Goal: Task Accomplishment & Management: Use online tool/utility

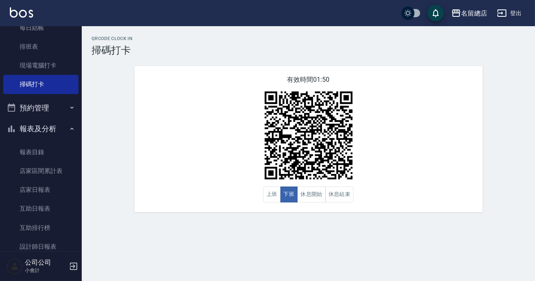
click at [49, 127] on button "報表及分析" at bounding box center [40, 128] width 75 height 21
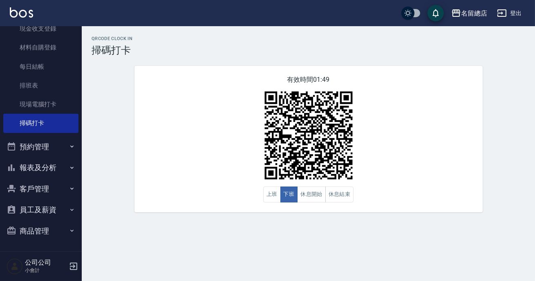
click at [54, 174] on button "報表及分析" at bounding box center [40, 167] width 75 height 21
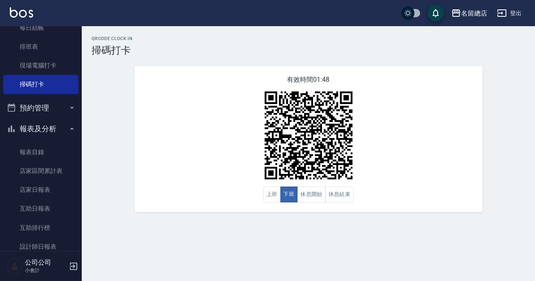
scroll to position [192, 0]
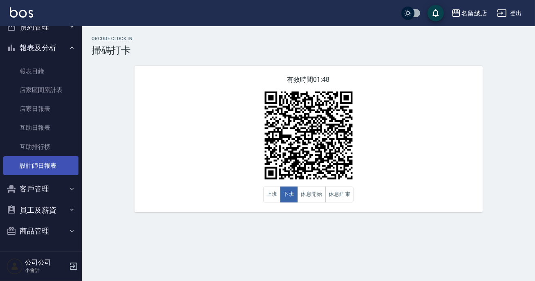
click at [46, 170] on link "設計師日報表" at bounding box center [40, 165] width 75 height 19
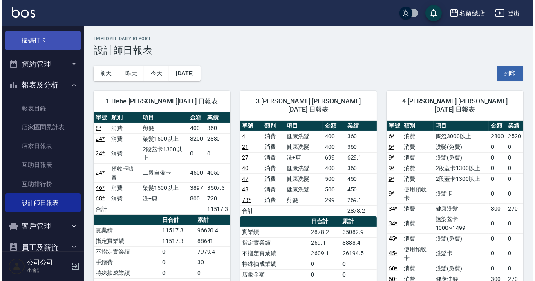
scroll to position [81, 0]
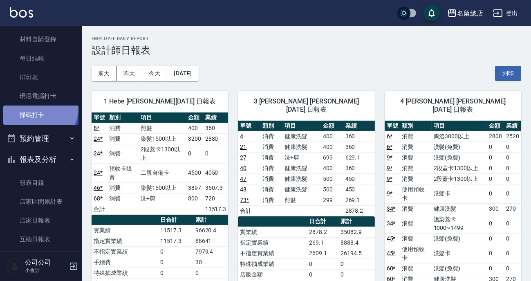
click at [34, 106] on link "掃碼打卡" at bounding box center [40, 115] width 75 height 19
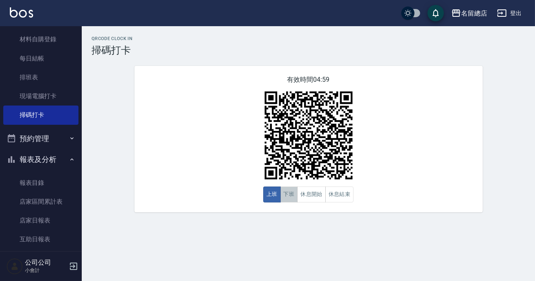
click at [295, 194] on button "下班" at bounding box center [290, 195] width 18 height 16
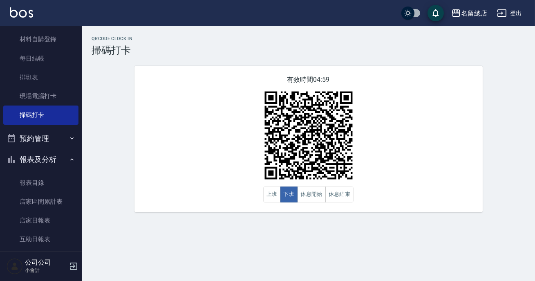
click at [74, 58] on nav "櫃檯作業 打帳單 帳單列表 現金收支登錄 材料自購登錄 每日結帳 排班表 現場電腦打卡 掃碼打卡 預約管理 預約管理 單日預約紀錄 單週預約紀錄 報表及分析 …" at bounding box center [41, 138] width 82 height 225
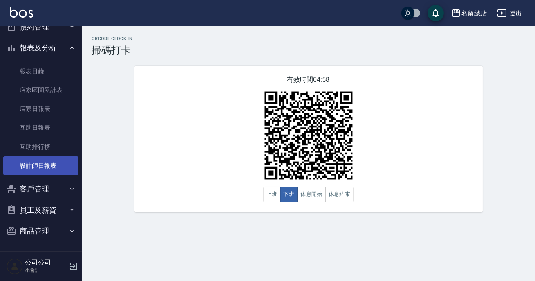
click at [41, 169] on link "設計師日報表" at bounding box center [40, 165] width 75 height 19
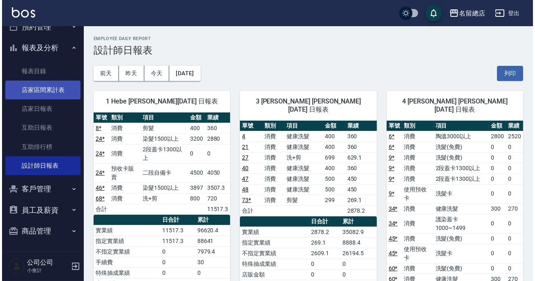
scroll to position [43, 0]
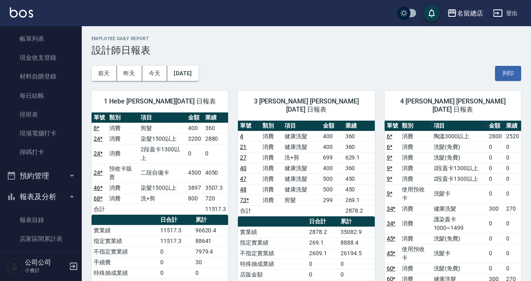
click at [47, 162] on ul "打帳單 帳單列表 現金收支登錄 材料自購登錄 每日結帳 排班表 現場電腦打卡 掃碼打卡" at bounding box center [40, 86] width 75 height 158
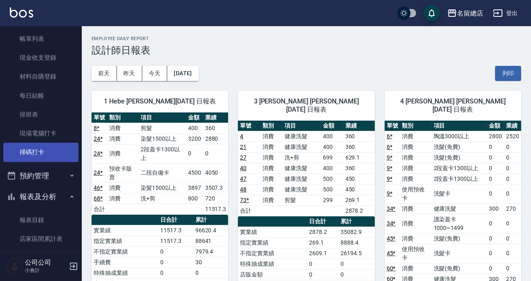
click at [47, 152] on link "掃碼打卡" at bounding box center [40, 152] width 75 height 19
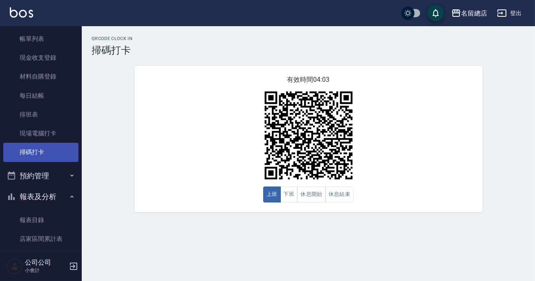
scroll to position [6, 0]
